Goal: Book appointment/travel/reservation

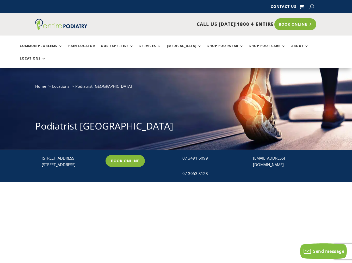
click at [299, 25] on link "Book Online" at bounding box center [296, 24] width 42 height 12
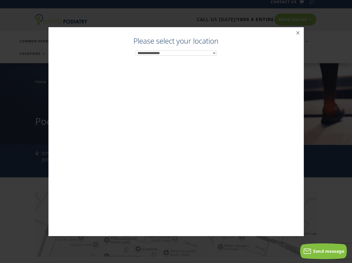
scroll to position [5, 0]
click at [297, 33] on button "×" at bounding box center [298, 32] width 11 height 11
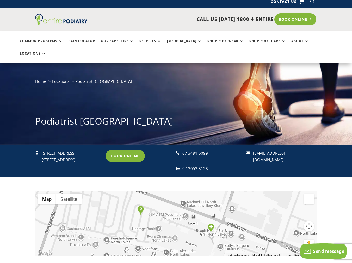
click at [286, 24] on link "Book Online" at bounding box center [296, 19] width 42 height 12
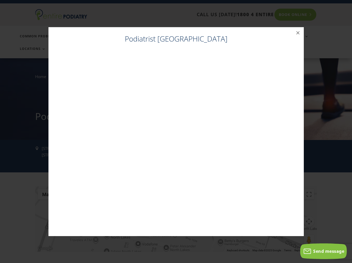
scroll to position [10, 0]
click at [208, 41] on h4 "Podiatrist North Lakes" at bounding box center [176, 40] width 245 height 13
click at [298, 32] on button "×" at bounding box center [298, 32] width 11 height 11
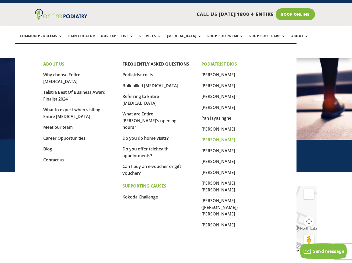
click at [216, 137] on link "[PERSON_NAME]" at bounding box center [219, 140] width 34 height 6
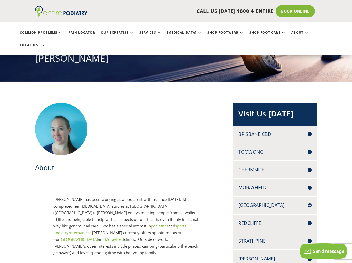
scroll to position [68, 0]
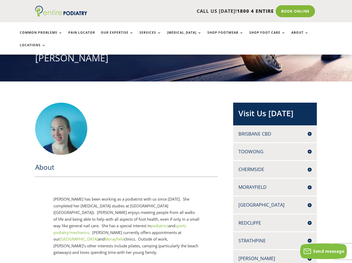
click at [288, 184] on h4 "Morayfield" at bounding box center [275, 187] width 73 height 7
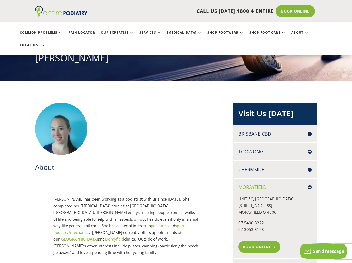
click at [264, 240] on link "Book Online" at bounding box center [260, 246] width 42 height 12
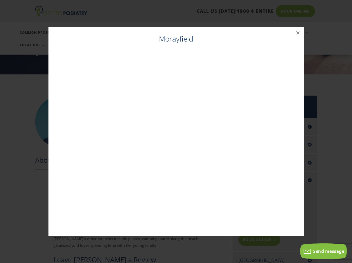
scroll to position [75, 0]
click at [298, 31] on button "×" at bounding box center [298, 32] width 11 height 11
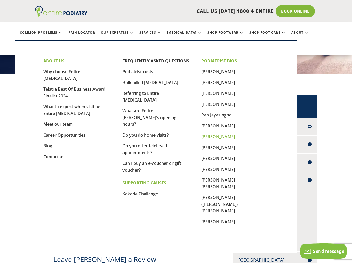
click at [227, 136] on link "[PERSON_NAME]" at bounding box center [219, 137] width 34 height 6
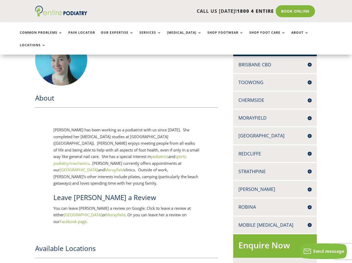
scroll to position [139, 0]
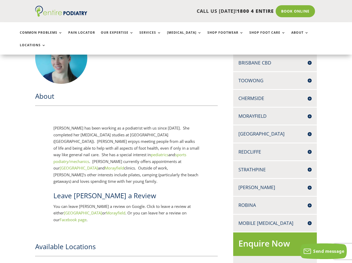
click at [256, 148] on h4 "Redcliffe" at bounding box center [275, 151] width 73 height 7
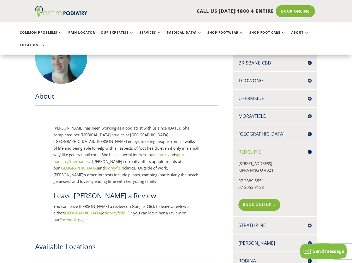
click at [258, 198] on link "Book Online" at bounding box center [260, 204] width 42 height 12
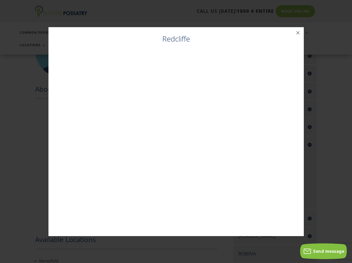
scroll to position [146, 0]
click at [298, 31] on button "×" at bounding box center [298, 32] width 11 height 11
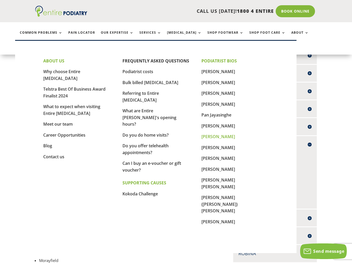
click at [230, 135] on link "[PERSON_NAME]" at bounding box center [219, 137] width 34 height 6
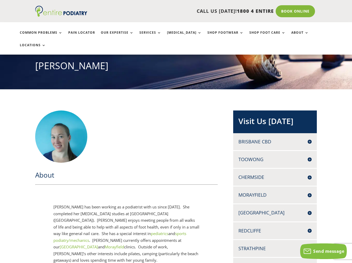
scroll to position [61, 0]
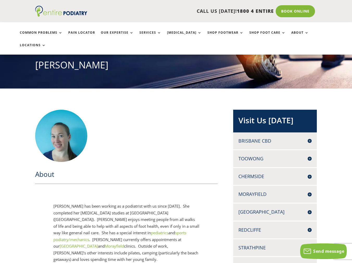
click at [310, 208] on h4 "[GEOGRAPHIC_DATA]" at bounding box center [275, 211] width 73 height 7
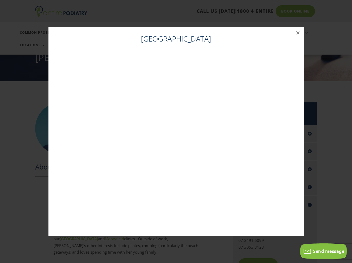
scroll to position [204, 0]
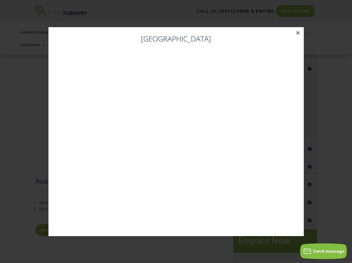
click at [299, 33] on button "×" at bounding box center [298, 32] width 11 height 11
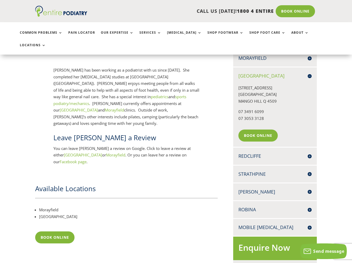
scroll to position [197, 0]
